Goal: Navigation & Orientation: Understand site structure

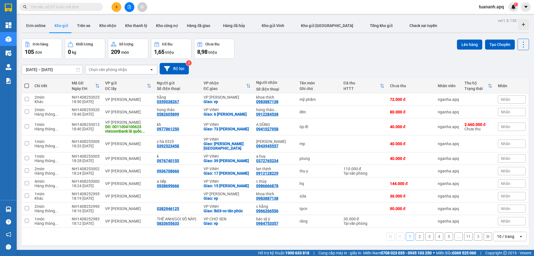
click at [502, 239] on div "10 / trang" at bounding box center [505, 237] width 17 height 6
click at [504, 224] on span "100 / trang" at bounding box center [504, 224] width 20 height 6
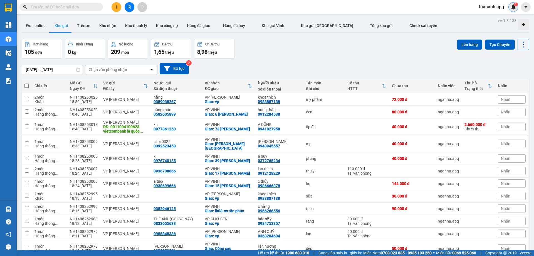
click at [514, 8] on img at bounding box center [513, 6] width 5 height 5
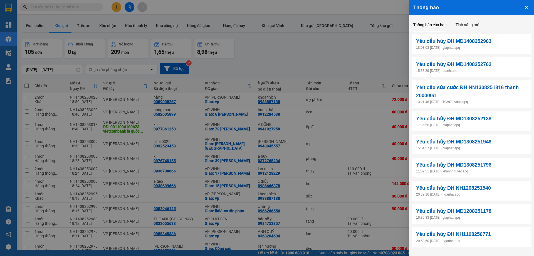
click at [336, 45] on div at bounding box center [267, 128] width 534 height 256
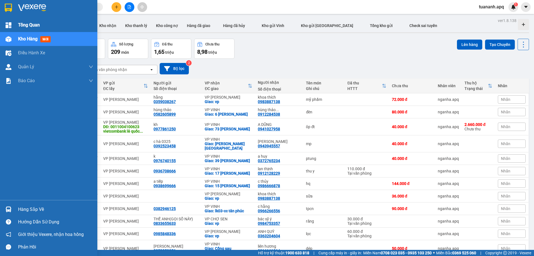
click at [2, 26] on div "Tổng Quan" at bounding box center [48, 25] width 97 height 14
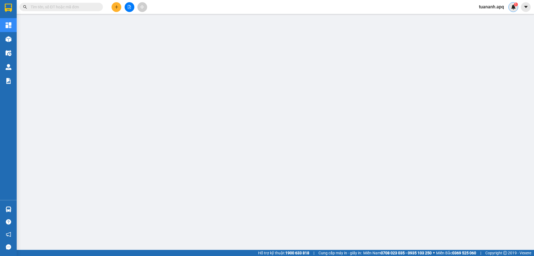
click at [510, 7] on div "1" at bounding box center [514, 7] width 10 height 10
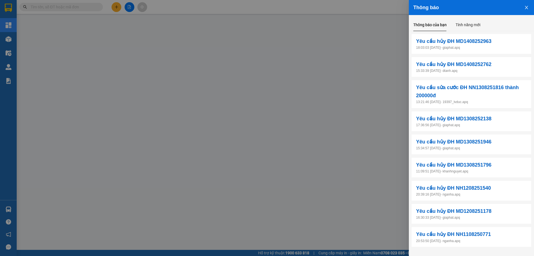
click at [242, 6] on div at bounding box center [267, 128] width 534 height 256
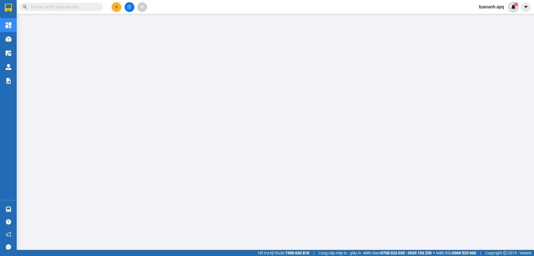
click at [516, 7] on div "1" at bounding box center [514, 7] width 10 height 10
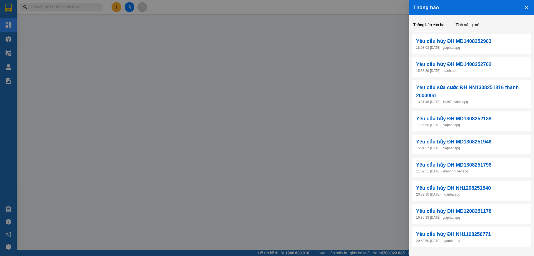
click at [187, 18] on div at bounding box center [267, 128] width 534 height 256
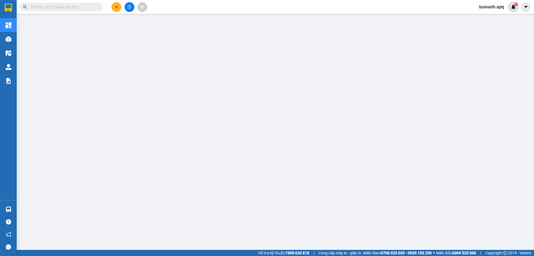
click at [511, 8] on img at bounding box center [513, 6] width 5 height 5
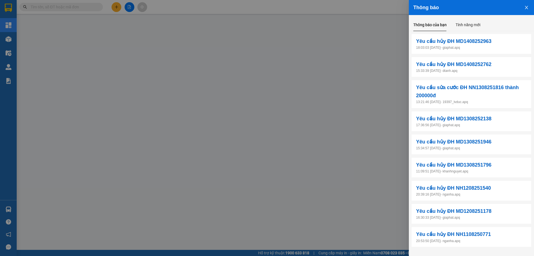
click at [383, 9] on div at bounding box center [267, 128] width 534 height 256
